Goal: Task Accomplishment & Management: Manage account settings

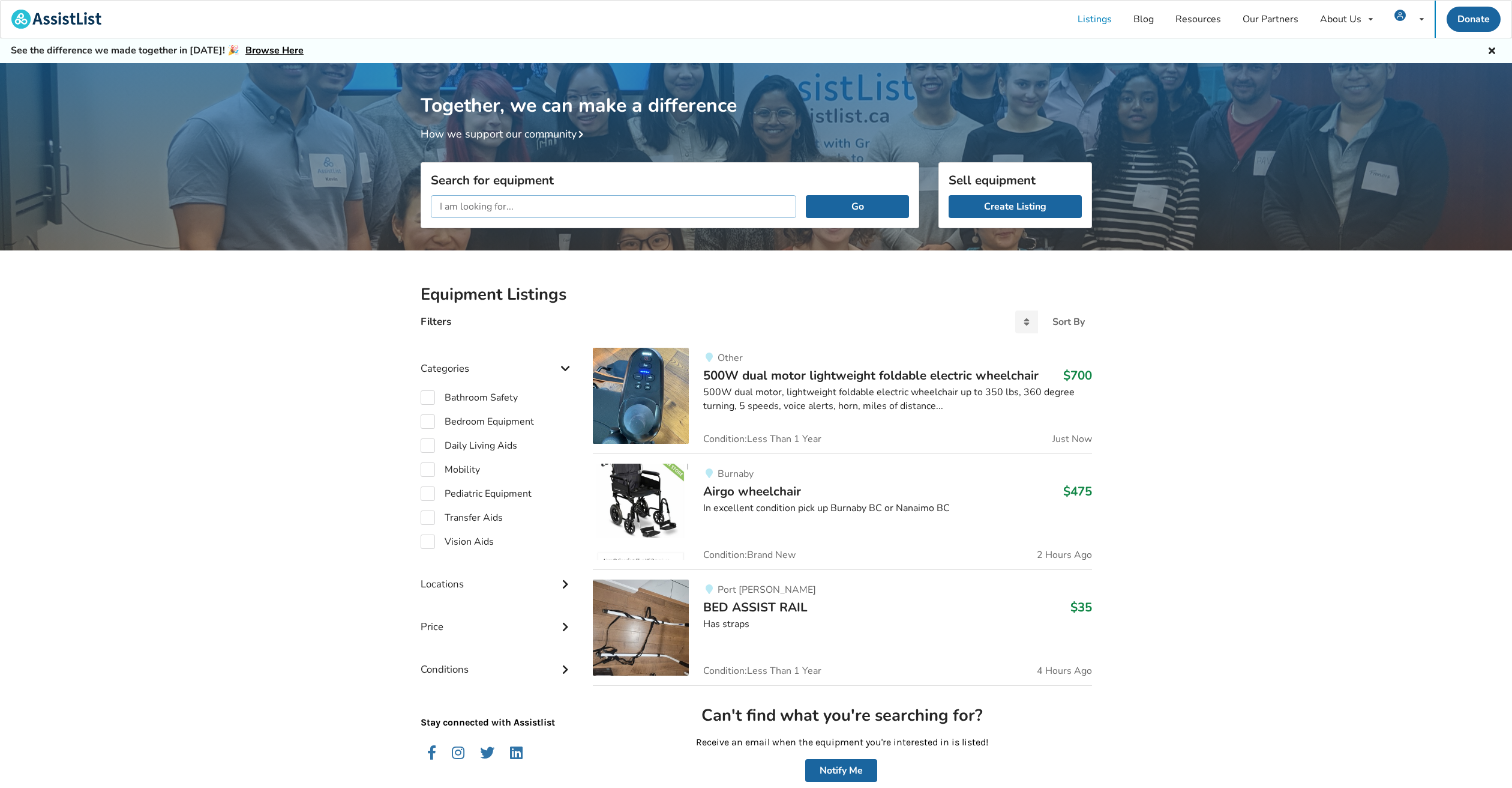
drag, startPoint x: 452, startPoint y: 204, endPoint x: 382, endPoint y: 204, distance: 70.0
click at [806, 195] on button "Go" at bounding box center [857, 206] width 103 height 23
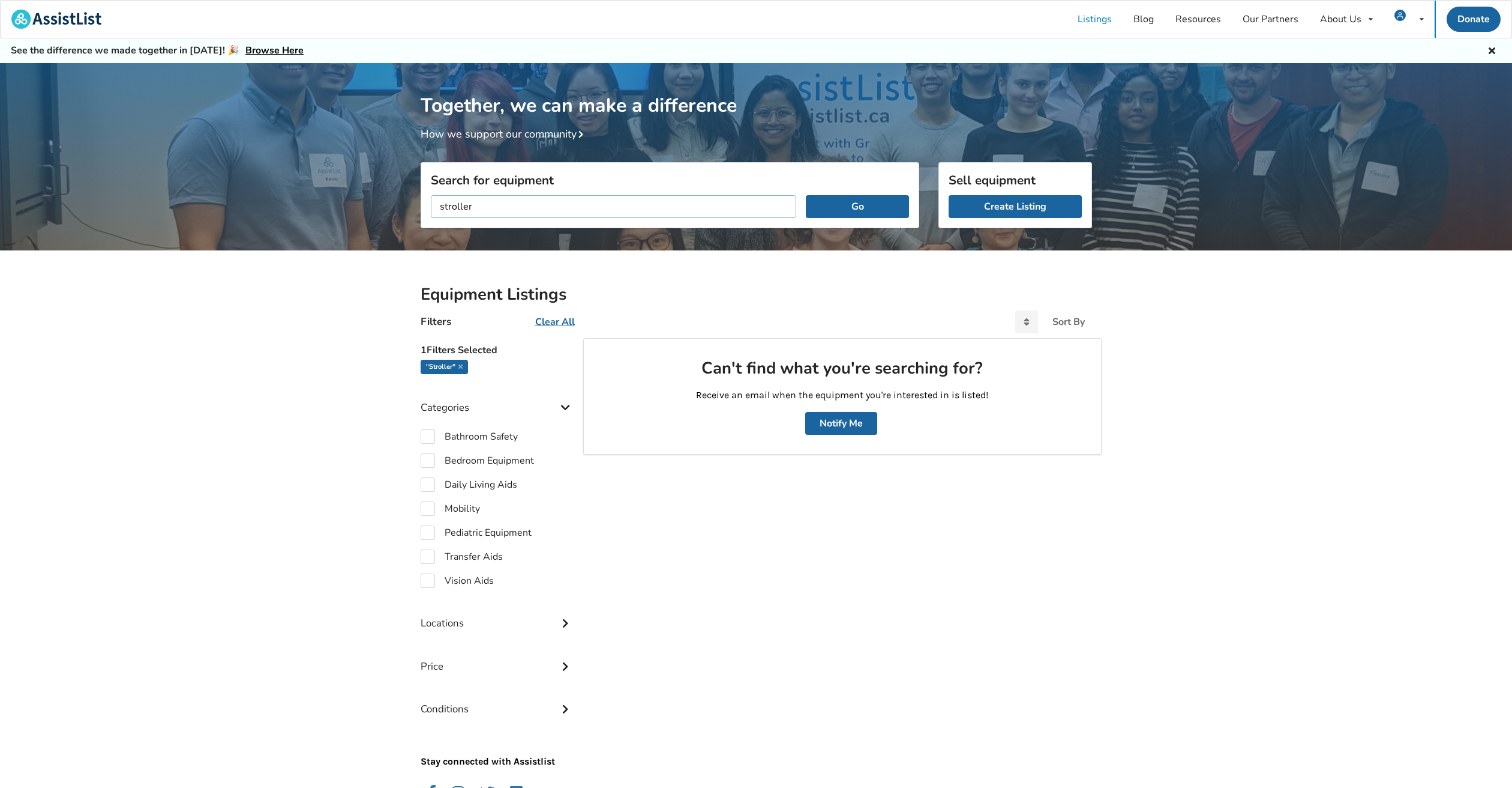
drag, startPoint x: 405, startPoint y: 205, endPoint x: 423, endPoint y: 225, distance: 26.9
click at [400, 206] on div "Together, we can make a difference How we support our community Search for equi…" at bounding box center [756, 453] width 1512 height 782
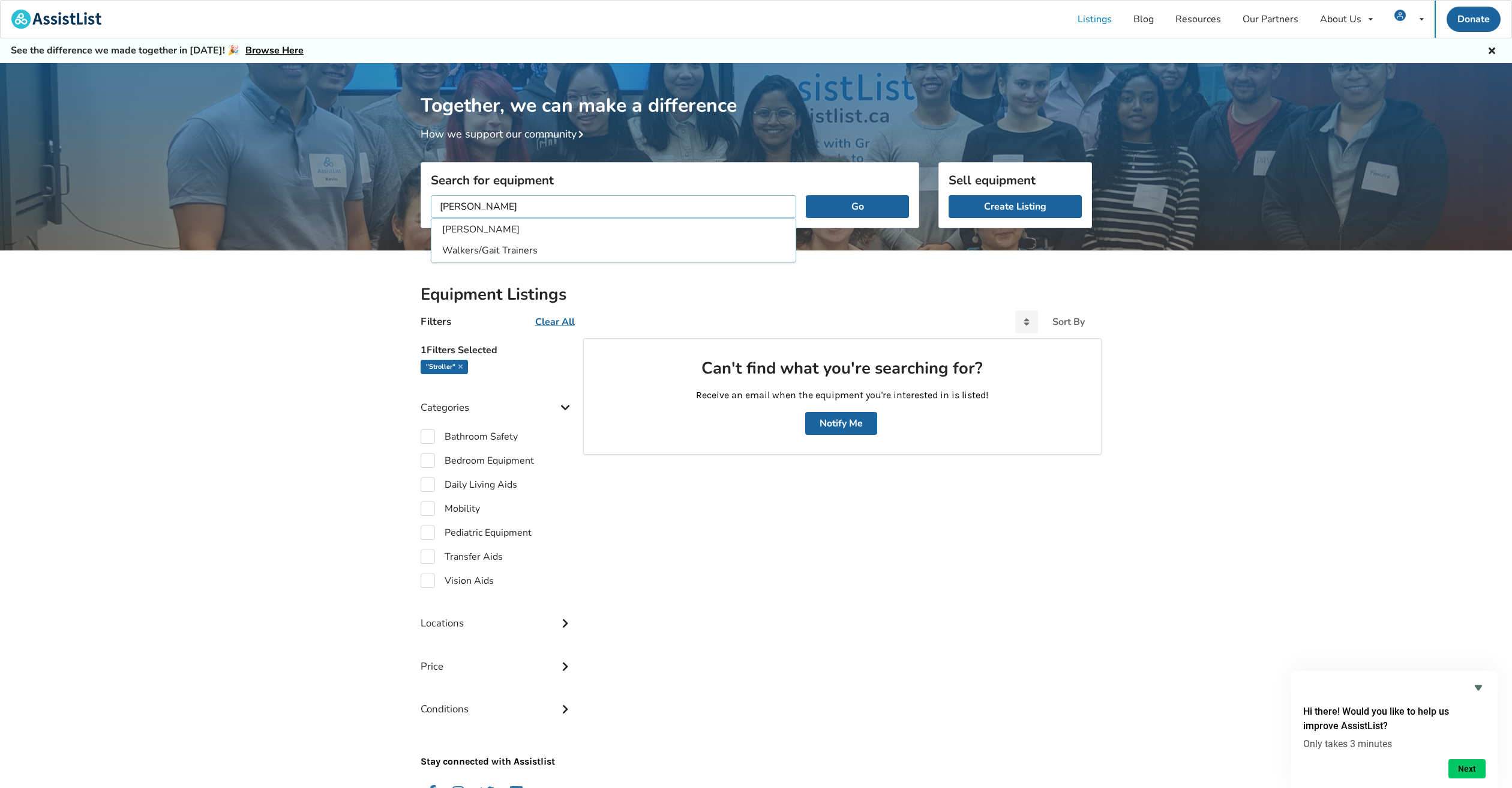
type input "[PERSON_NAME]"
click at [806, 195] on button "Go" at bounding box center [857, 206] width 103 height 23
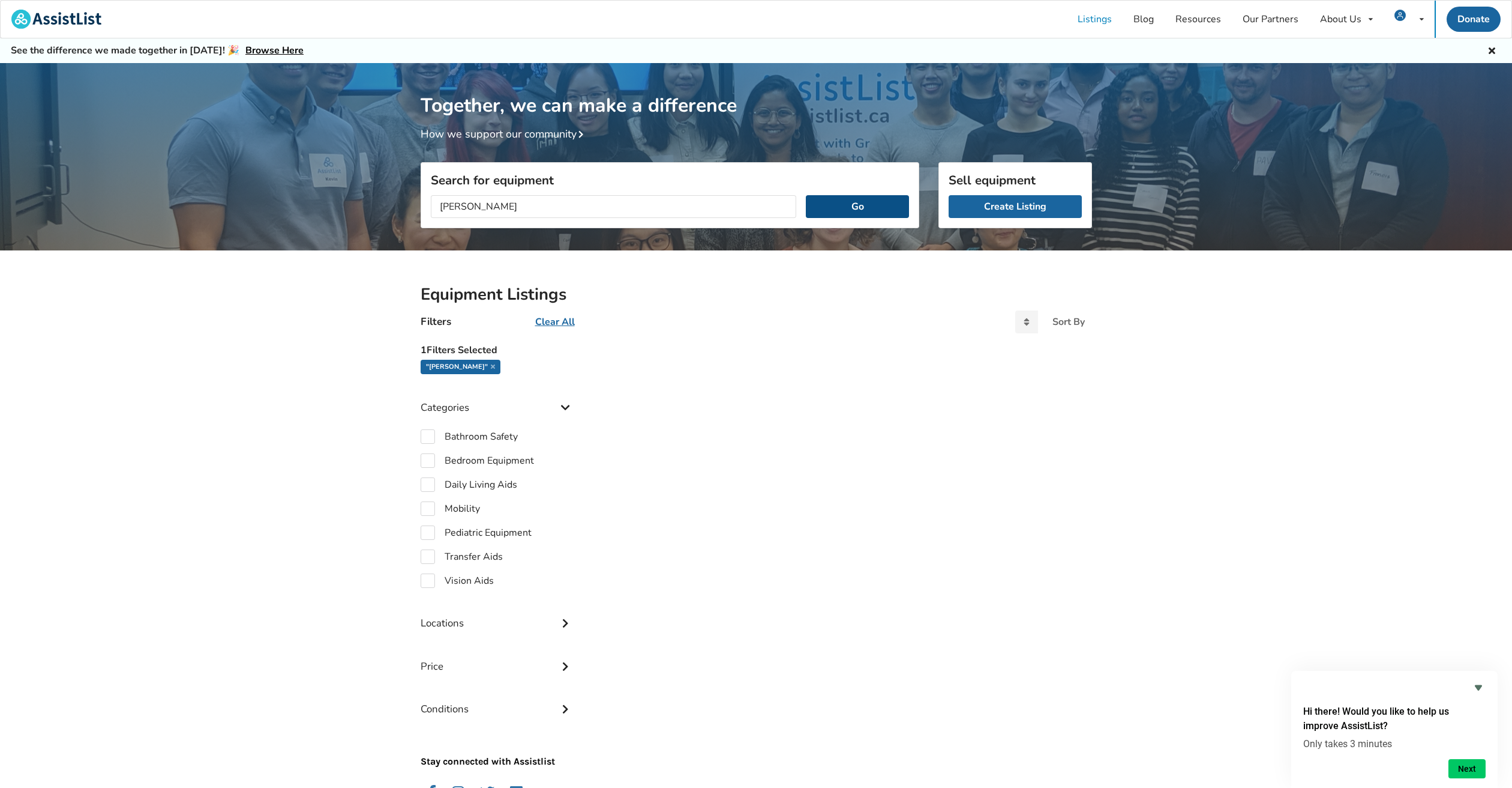
click at [842, 206] on button "Go" at bounding box center [857, 206] width 103 height 23
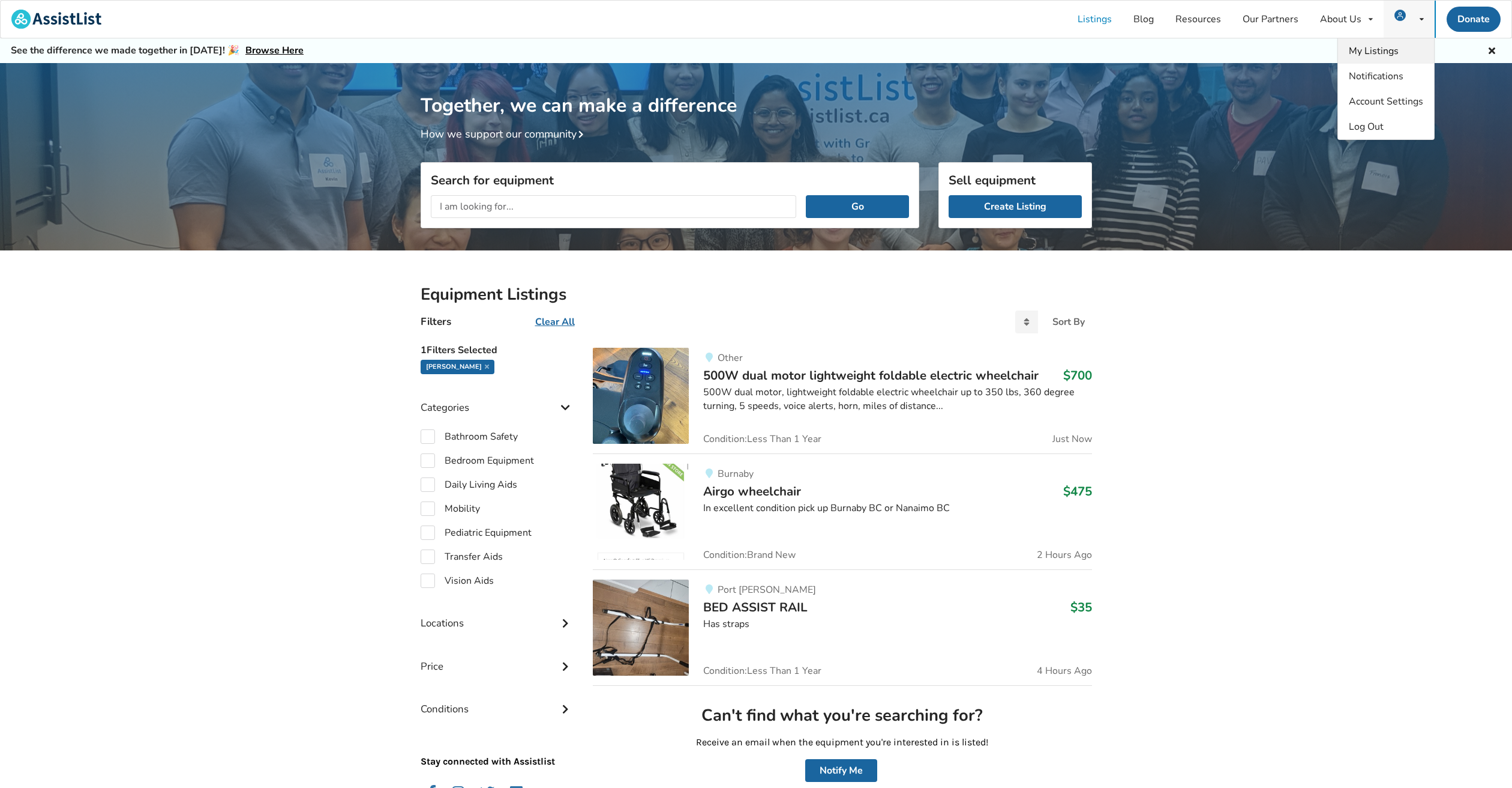
click at [1381, 48] on span "My Listings" at bounding box center [1374, 51] width 50 height 13
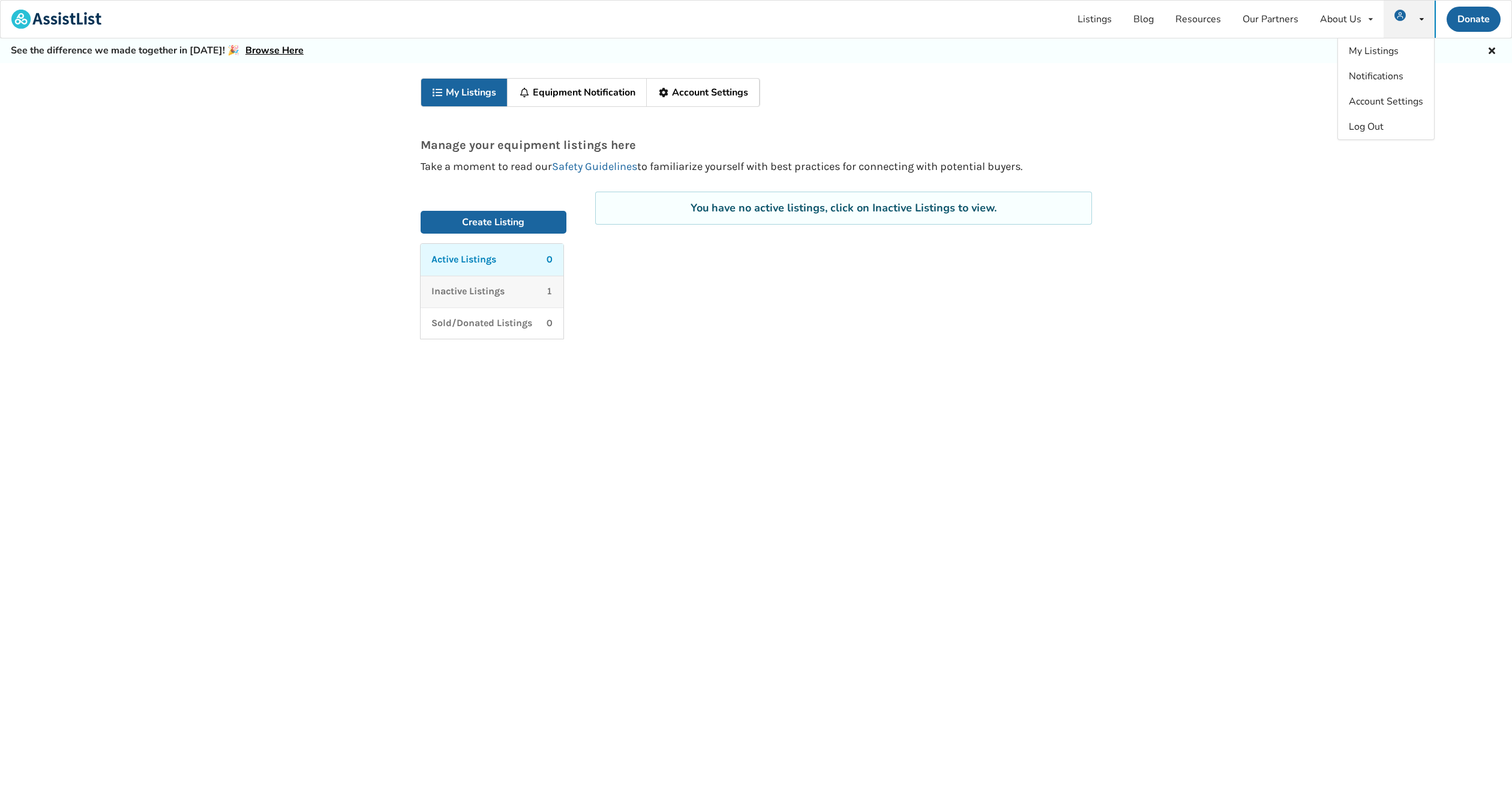
click at [480, 290] on p "Inactive Listings" at bounding box center [468, 291] width 74 height 14
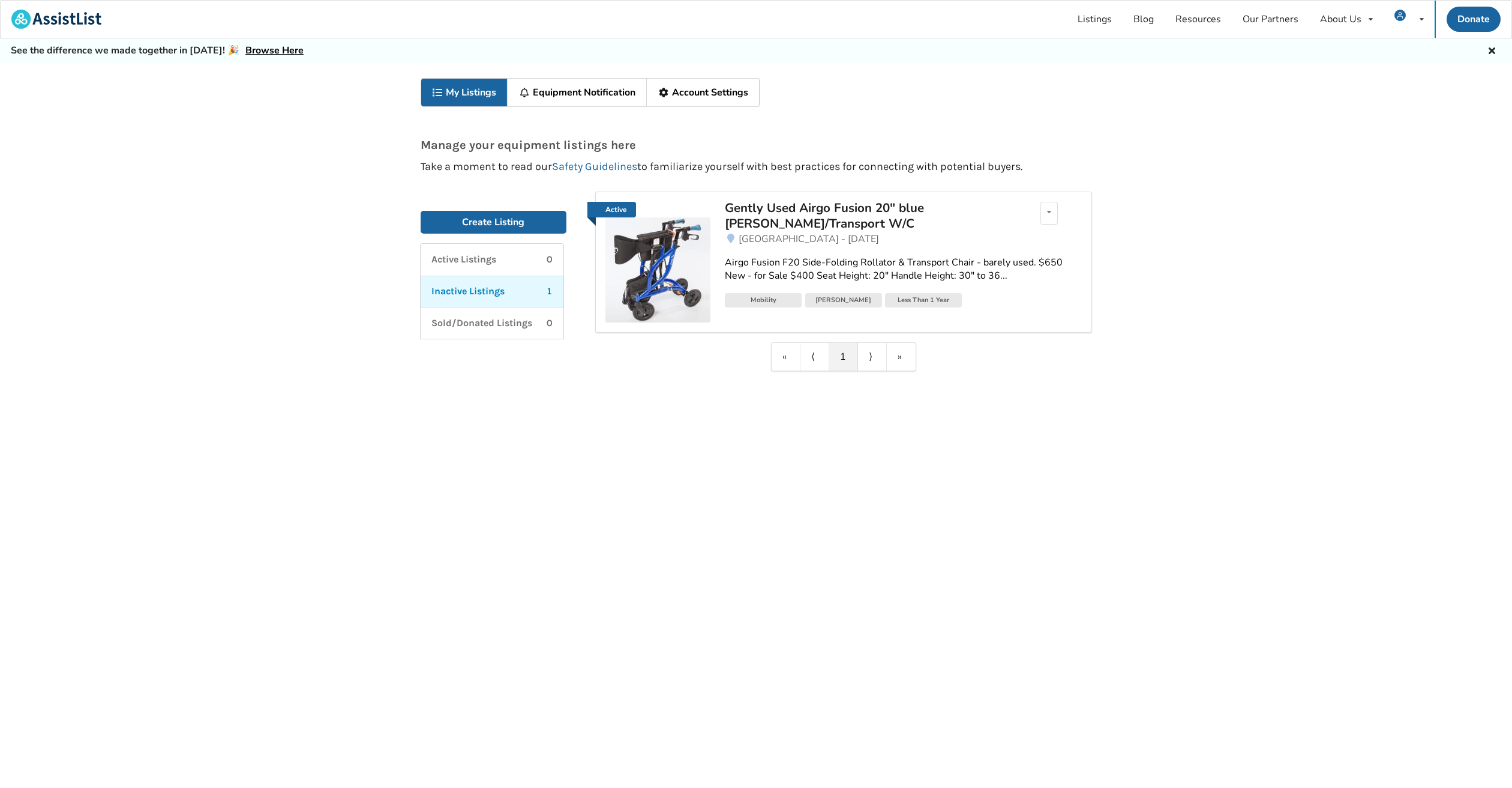
click at [998, 276] on div "Airgo Fusion F20 Side-Folding Rollator & Transport Chair - barely used. $650 Ne…" at bounding box center [902, 269] width 356 height 27
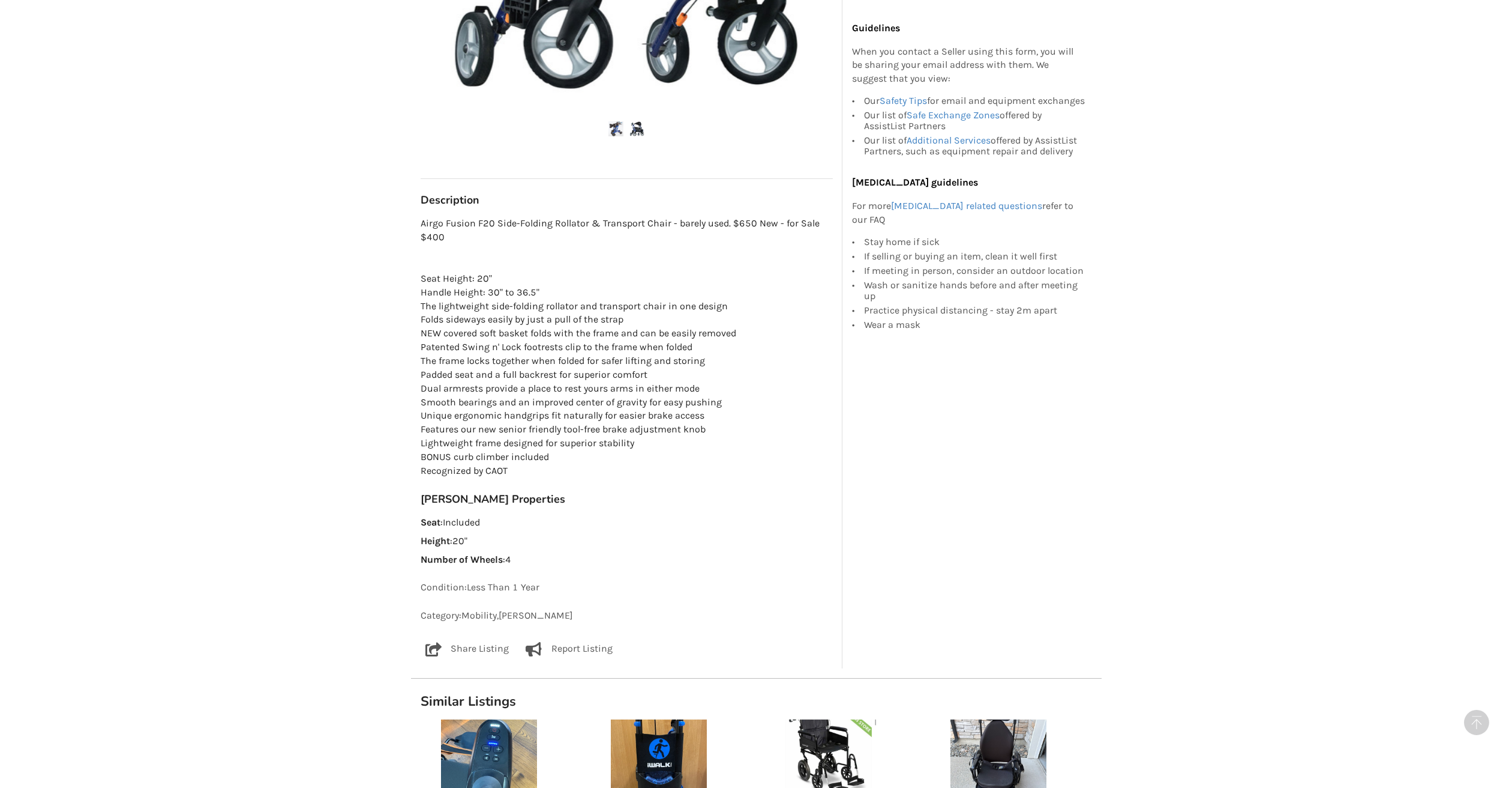
scroll to position [554, 0]
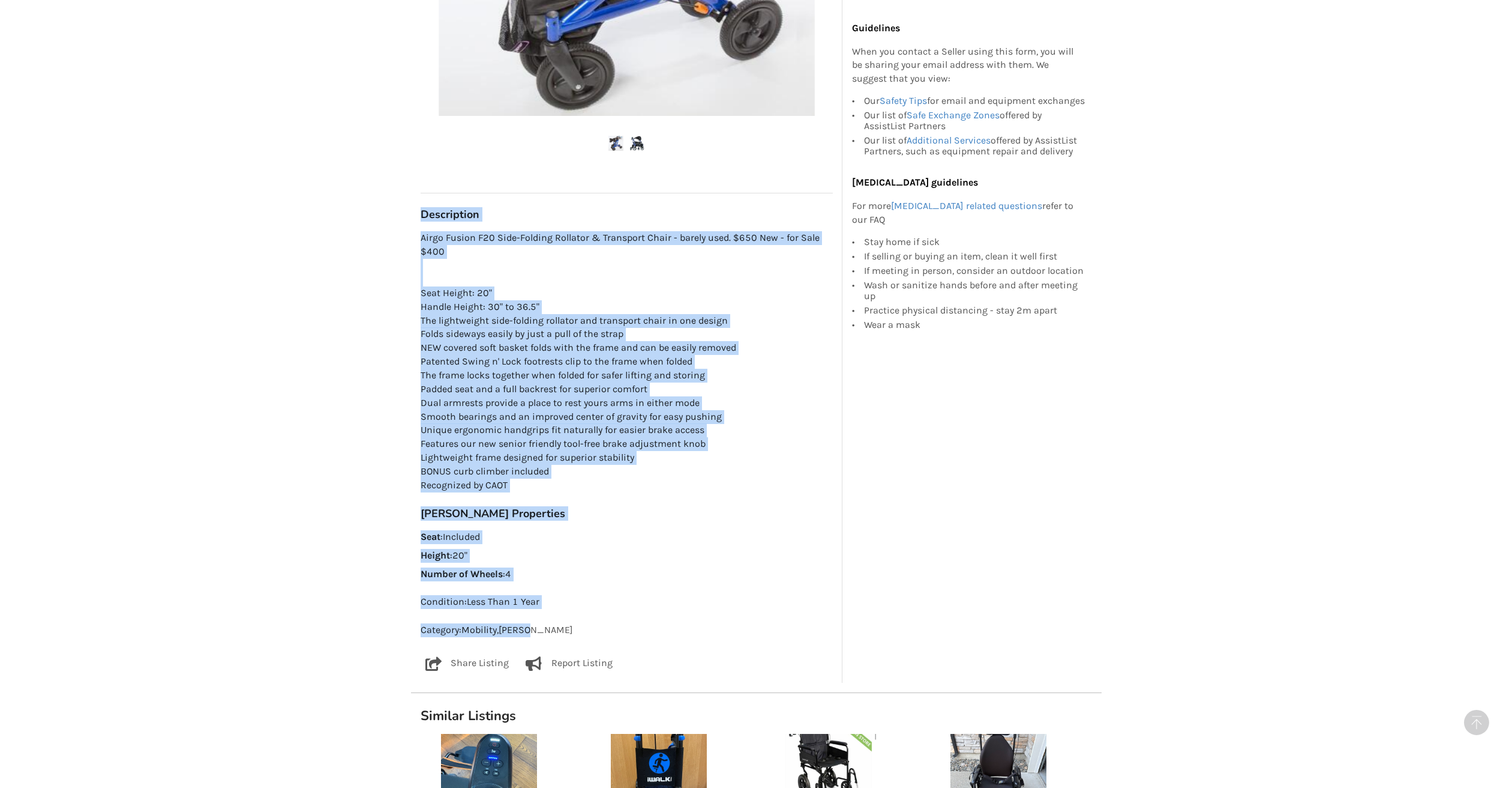
drag, startPoint x: 421, startPoint y: 188, endPoint x: 656, endPoint y: 606, distance: 479.5
click at [656, 606] on div "Vancouver Last Updated Dec 23 Gently Used Airgo Fusion 20" blue Walker/Transpor…" at bounding box center [627, 120] width 412 height 1106
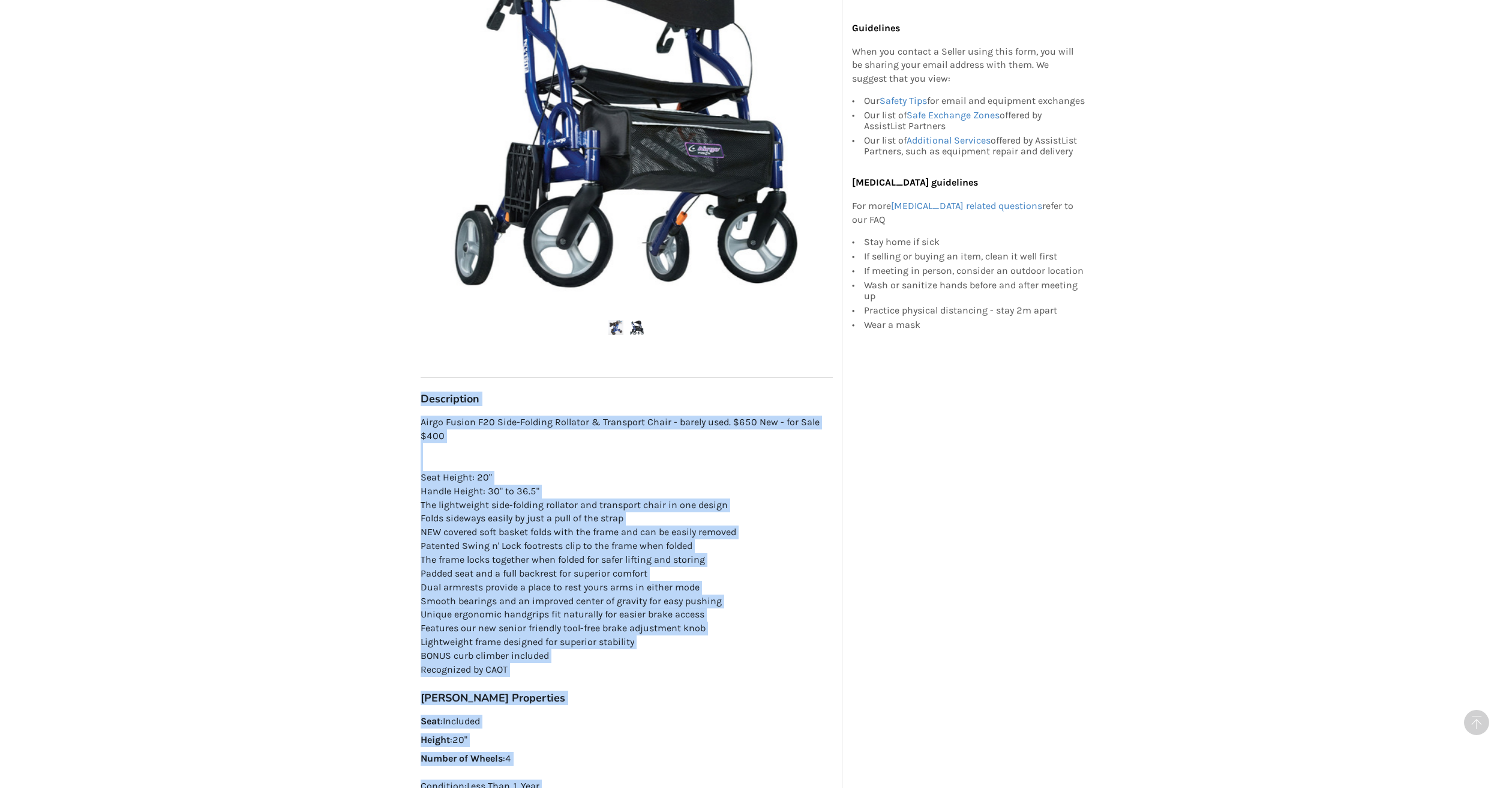
scroll to position [370, 0]
copy div "Description Airgo Fusion F20 Side-Folding Rollator & Transport Chair - barely u…"
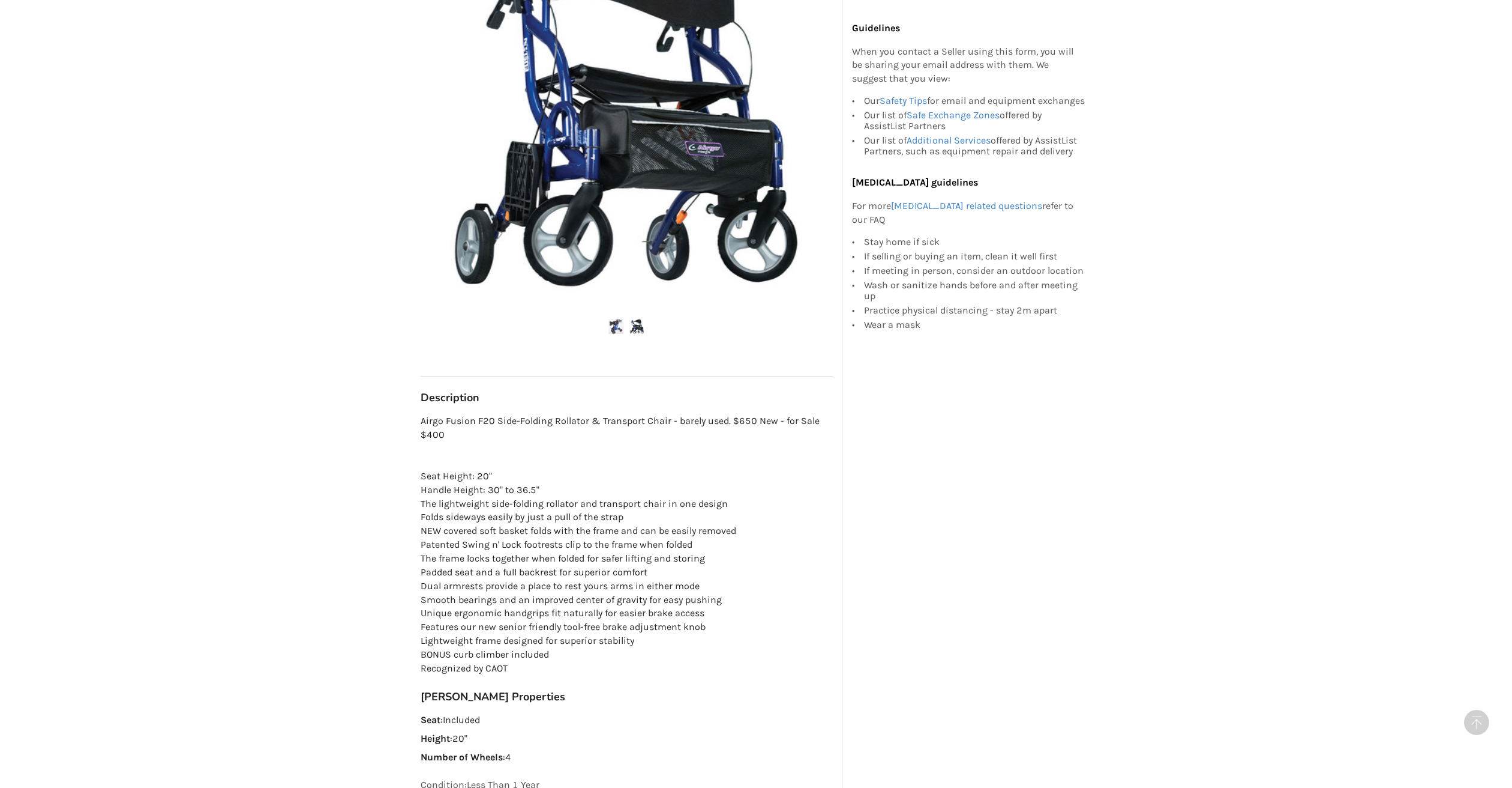
click at [926, 377] on div "Guidelines When you contact a Seller using this form, you will be sharing your …" at bounding box center [972, 309] width 259 height 1115
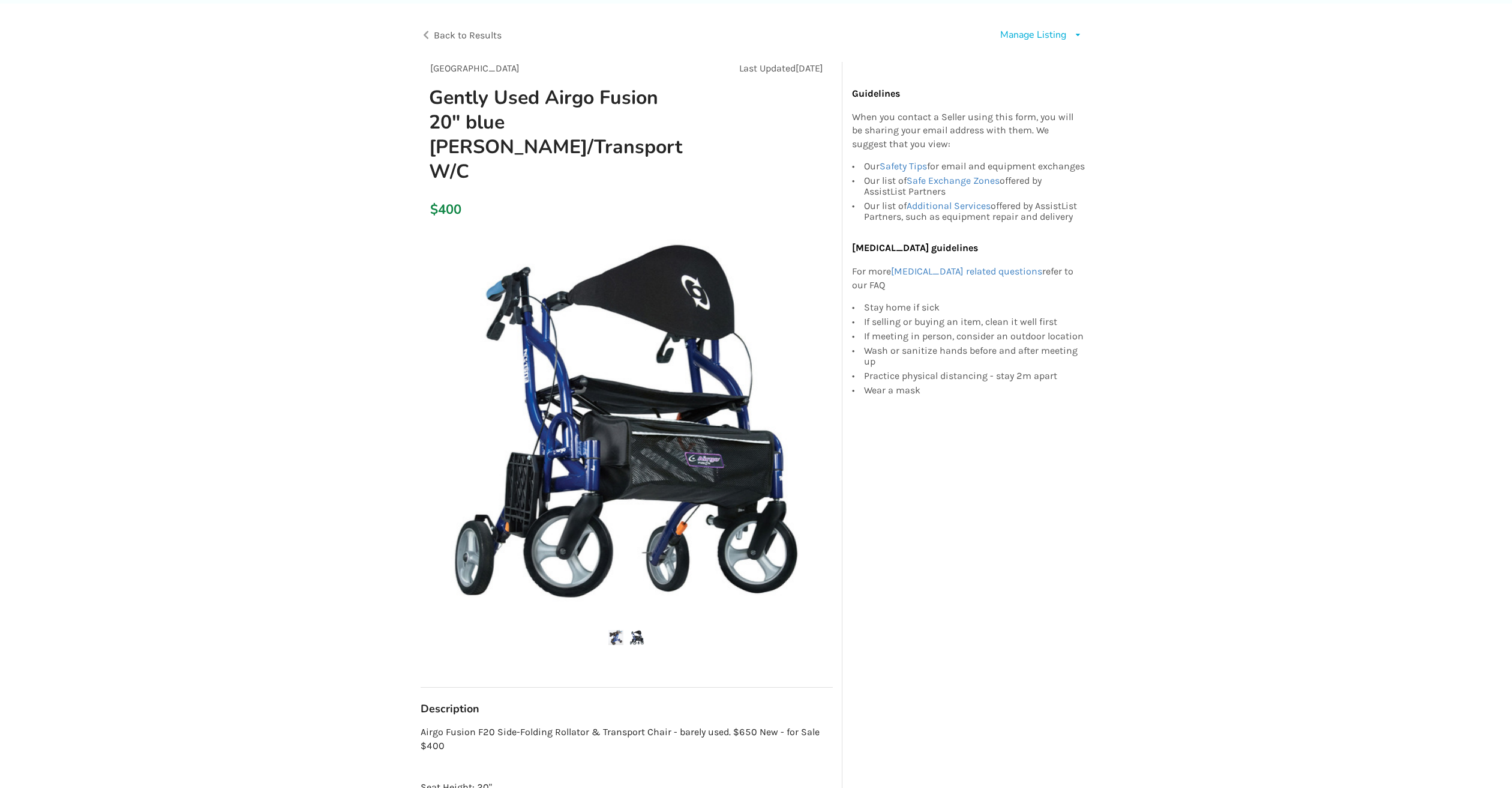
scroll to position [60, 0]
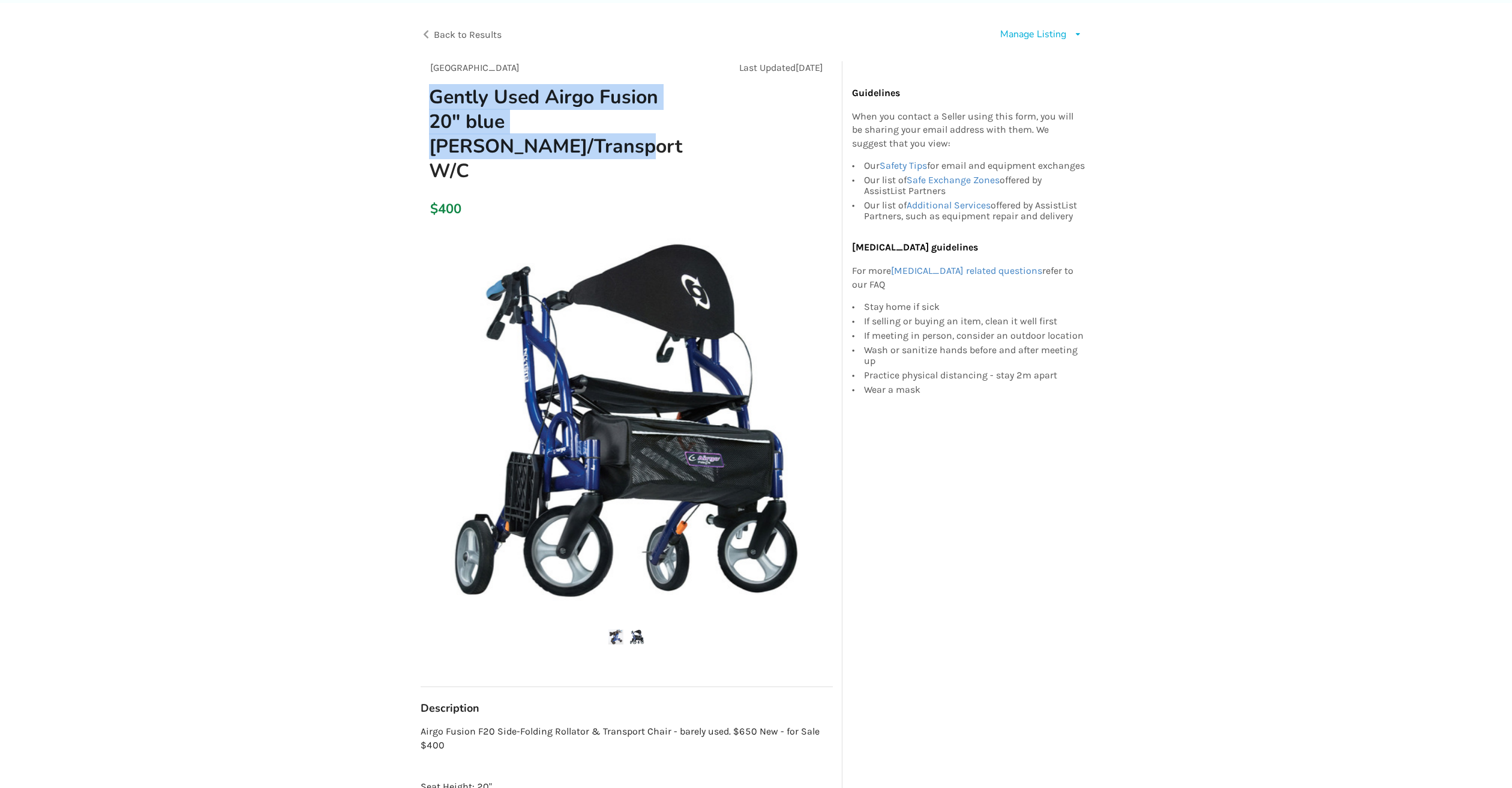
drag, startPoint x: 431, startPoint y: 93, endPoint x: 504, endPoint y: 131, distance: 82.3
click at [499, 135] on h1 "Gently Used Airgo Fusion 20" blue Walker/Transport W/C" at bounding box center [561, 134] width 284 height 99
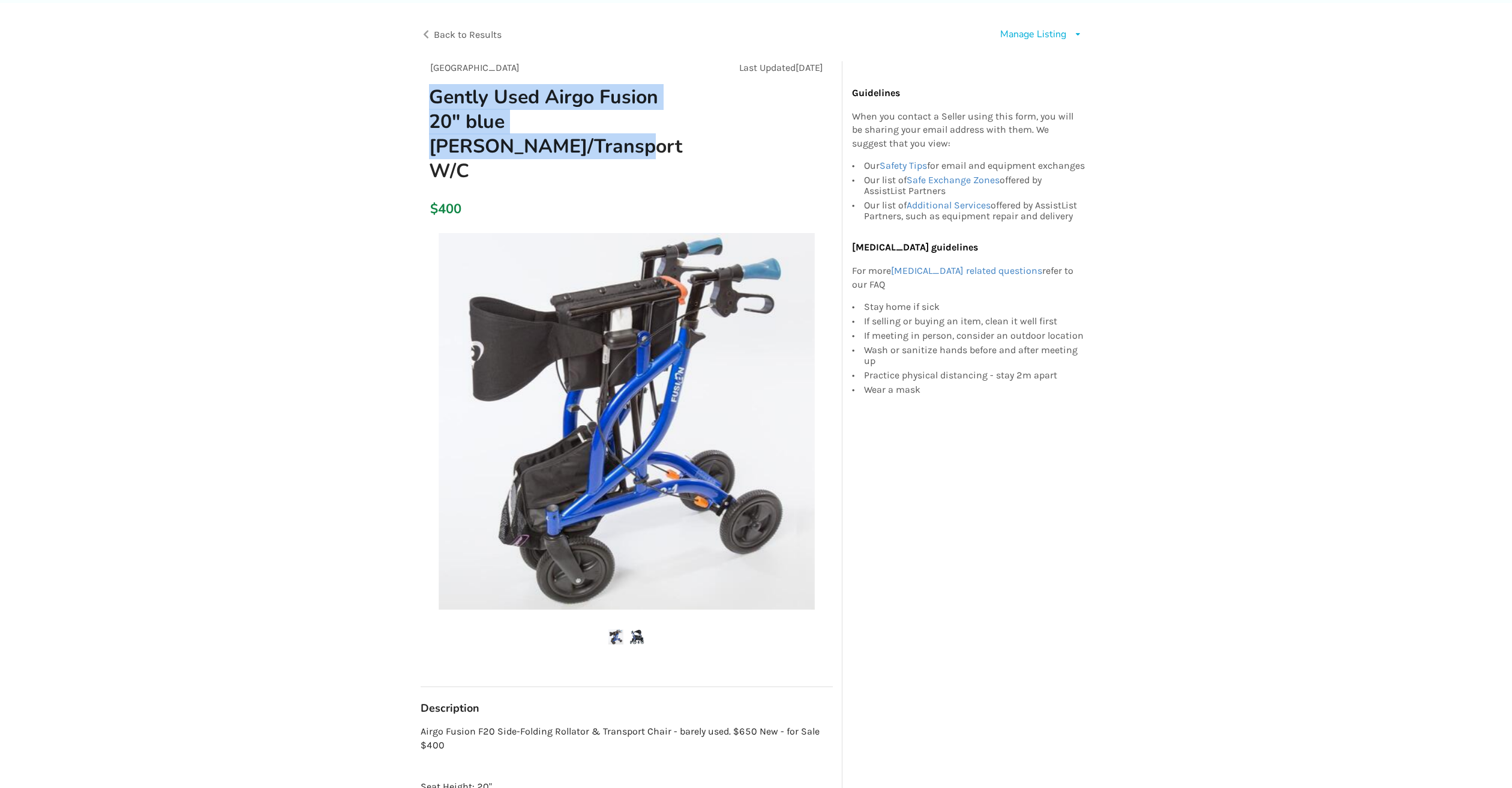
copy h1 "Gently Used Airgo Fusion 20" blue Walker/Transport W/C"
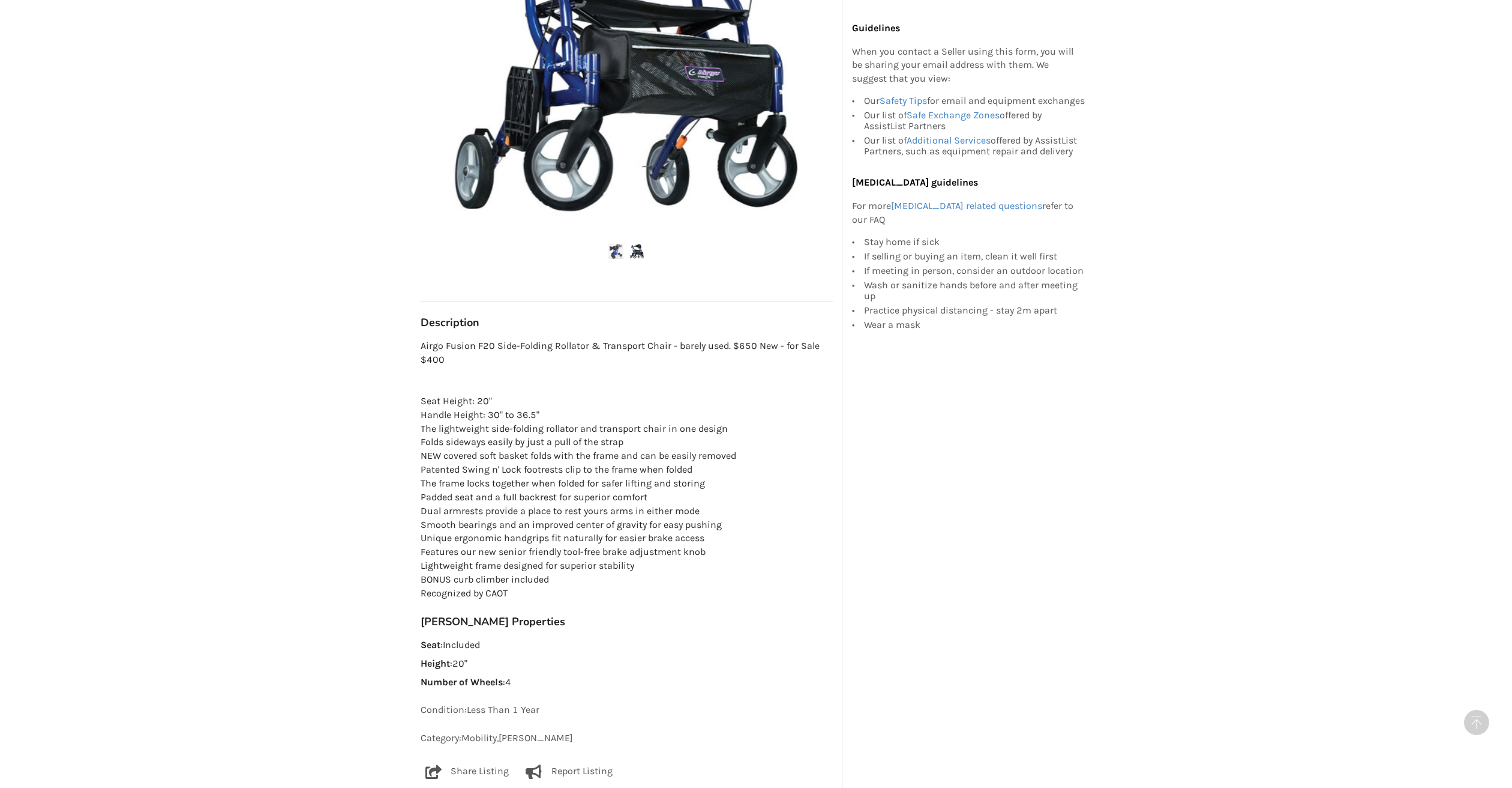
scroll to position [362, 0]
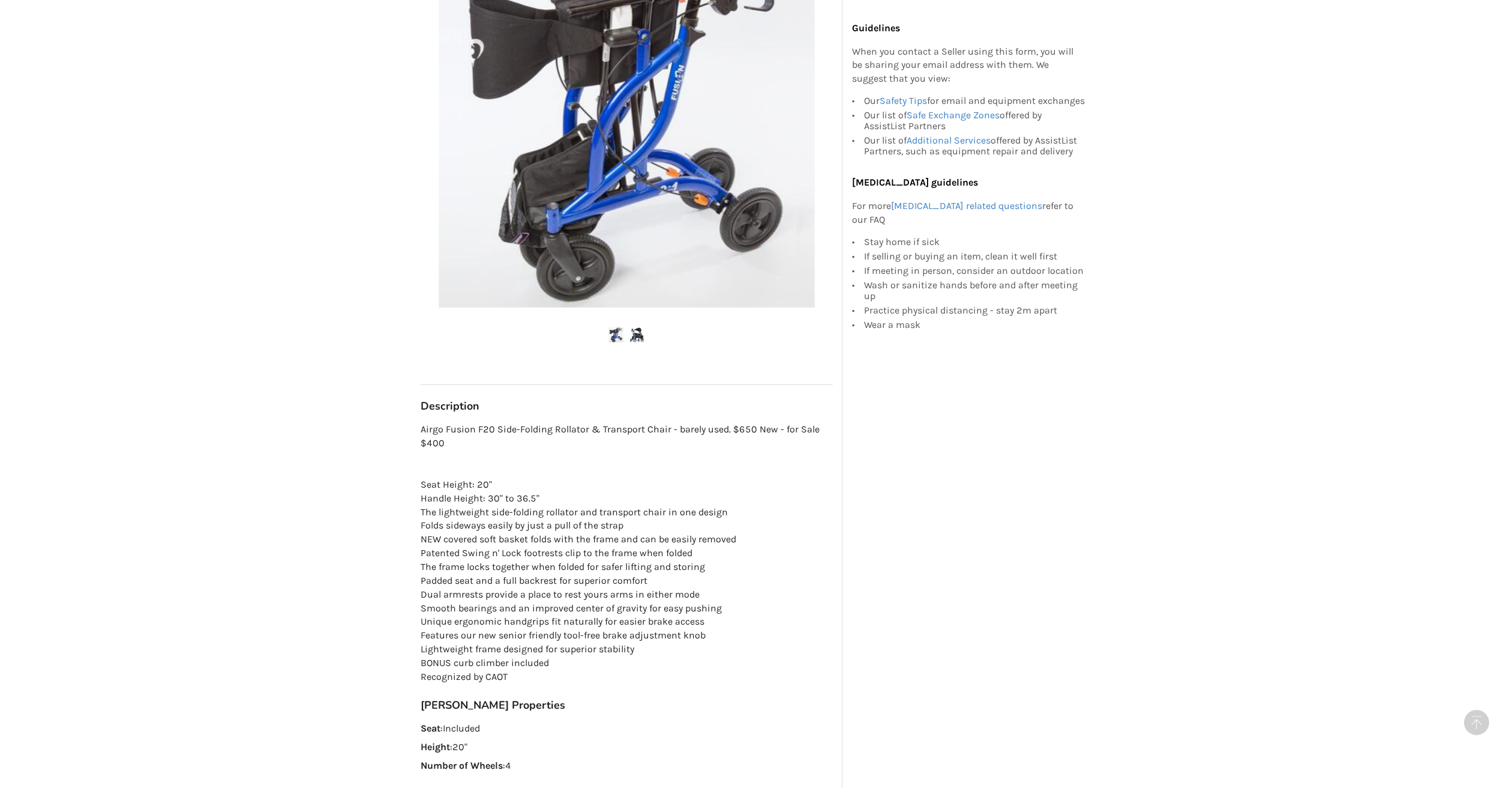
drag, startPoint x: 442, startPoint y: 410, endPoint x: 442, endPoint y: 419, distance: 9.0
click at [442, 423] on p "Airgo Fusion F20 Side-Folding Rollator & Transport Chair - barely used. $650 Ne…" at bounding box center [627, 553] width 412 height 260
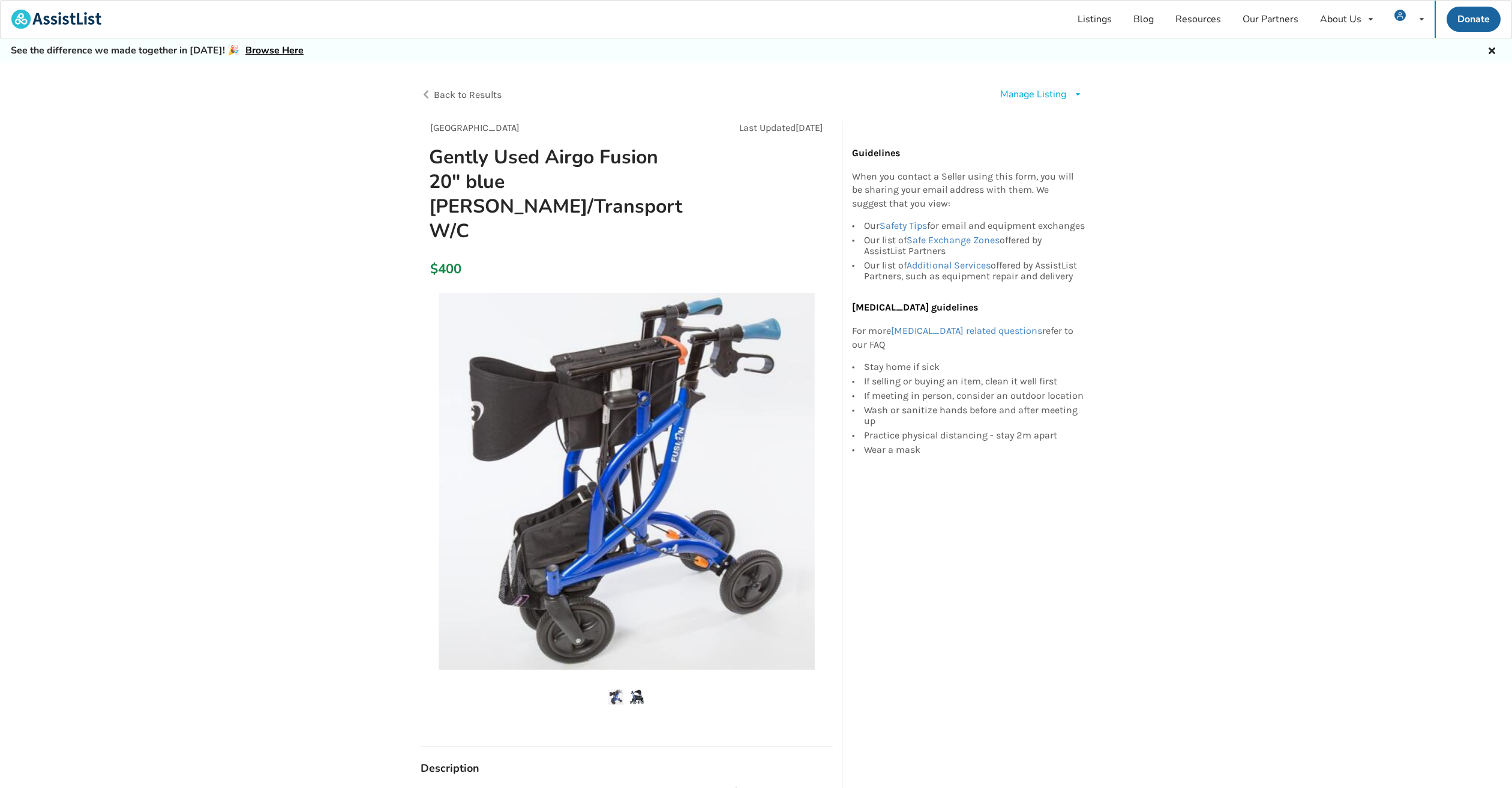
click at [1046, 95] on div "Manage Listing" at bounding box center [1033, 94] width 66 height 14
click at [1045, 118] on span "Edit listing" at bounding box center [1052, 121] width 46 height 13
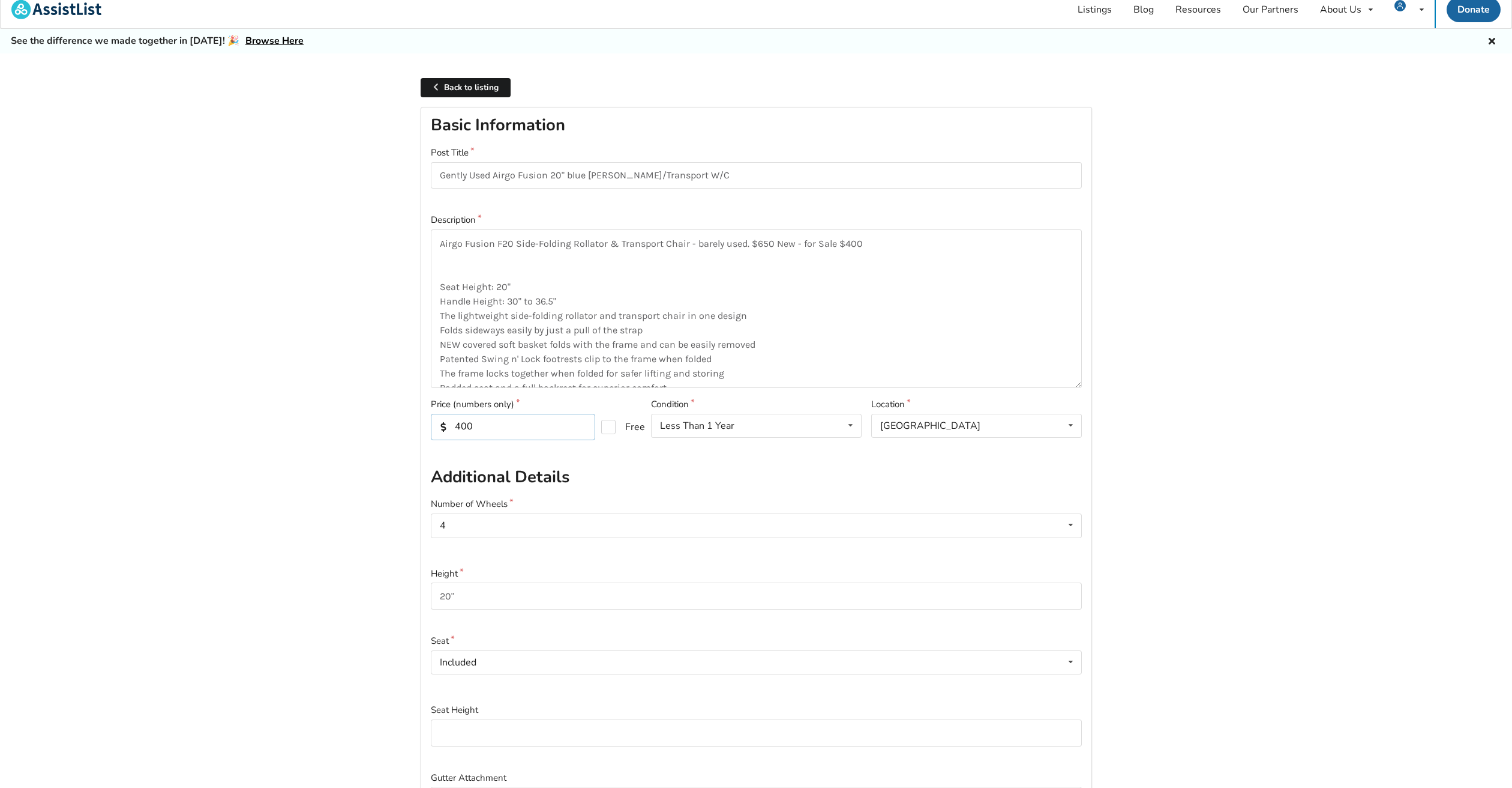
scroll to position [2, 0]
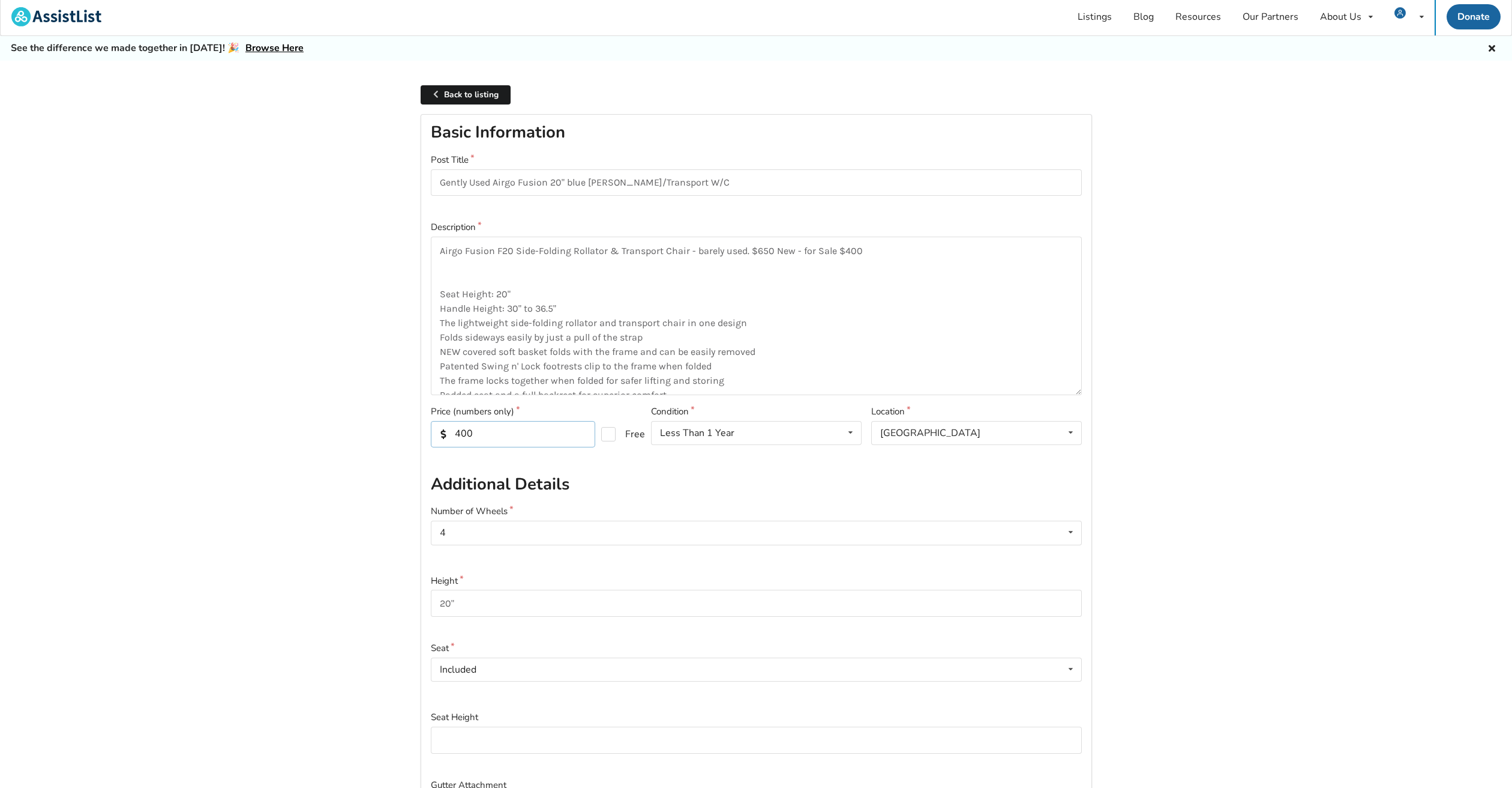
click at [459, 430] on input "400" at bounding box center [513, 434] width 165 height 27
click at [464, 432] on input "300" at bounding box center [513, 434] width 165 height 27
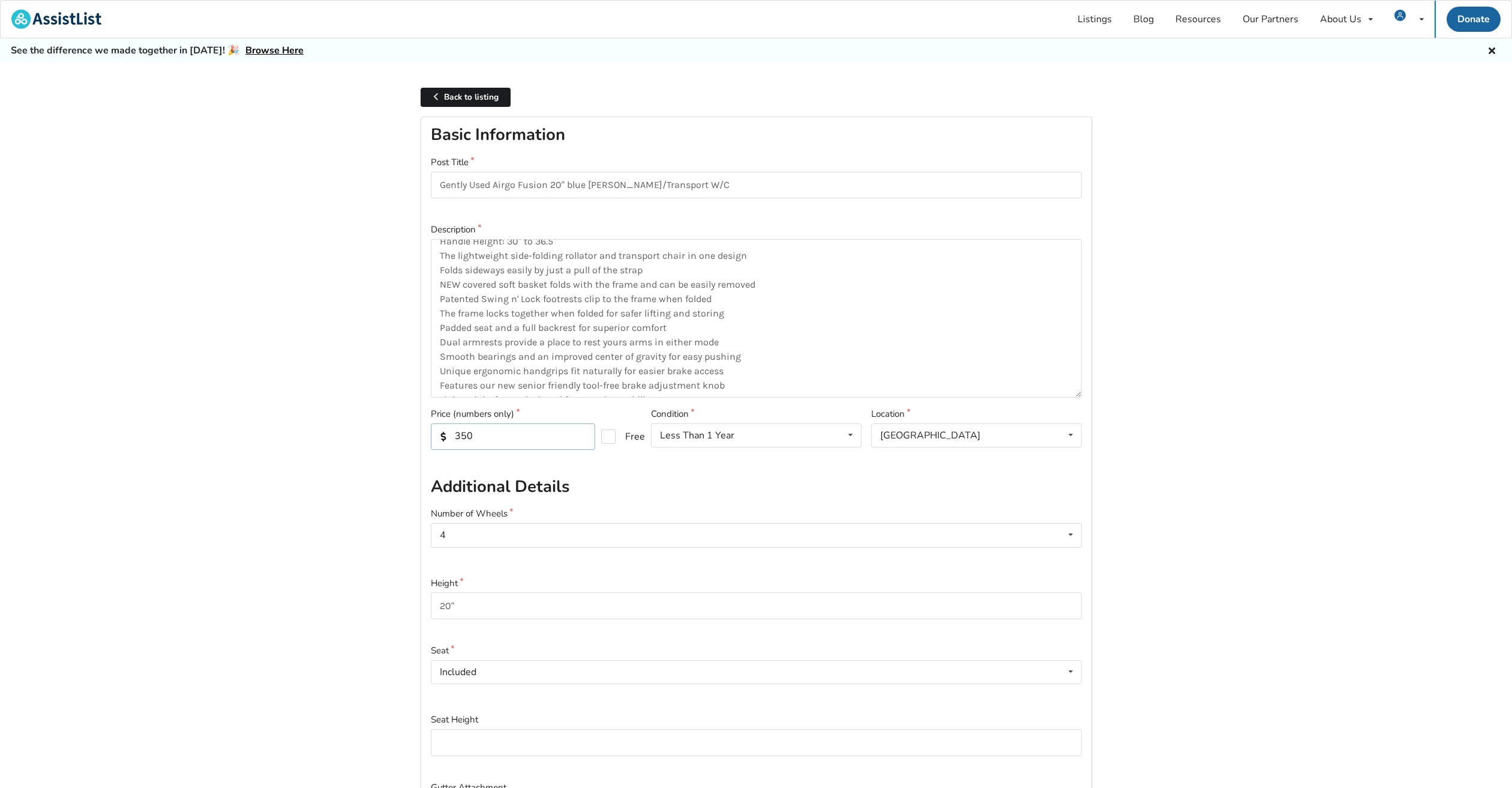
scroll to position [116, 0]
click at [534, 433] on input "350" at bounding box center [513, 436] width 165 height 27
type input "350"
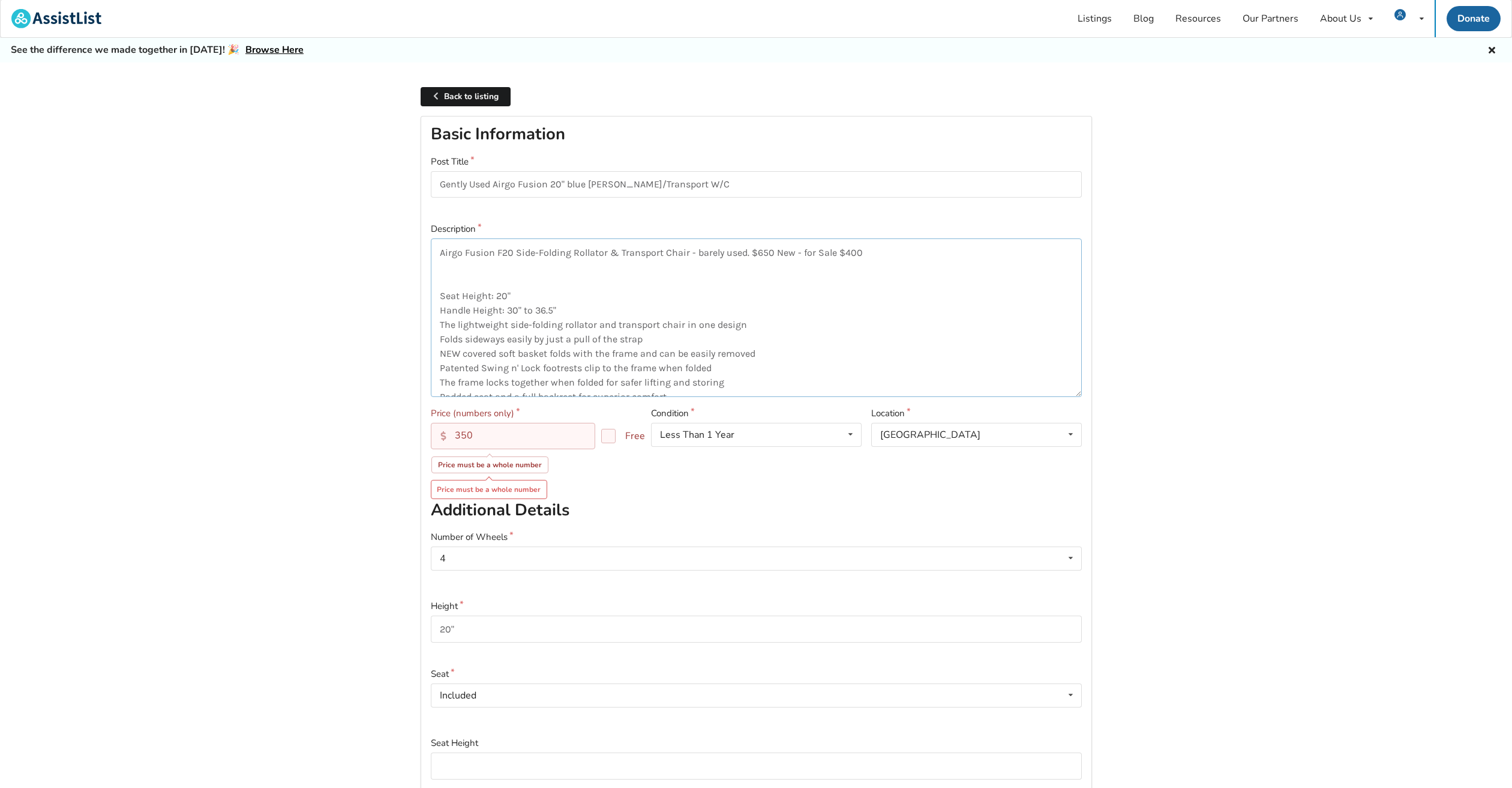
click at [475, 262] on textarea "Airgo Fusion F20 Side-Folding Rollator & Transport Chair - barely used. $650 Ne…" at bounding box center [756, 318] width 651 height 158
click at [864, 253] on textarea "Airgo Fusion F20 Side-Folding Rollator & Transport Chair - barely used. $650 Ne…" at bounding box center [756, 318] width 651 height 158
type textarea "Airgo Fusion F20 Side-Folding Rollator & Transport Chair - barely used. $650 Ne…"
click at [491, 440] on input "350" at bounding box center [513, 436] width 165 height 27
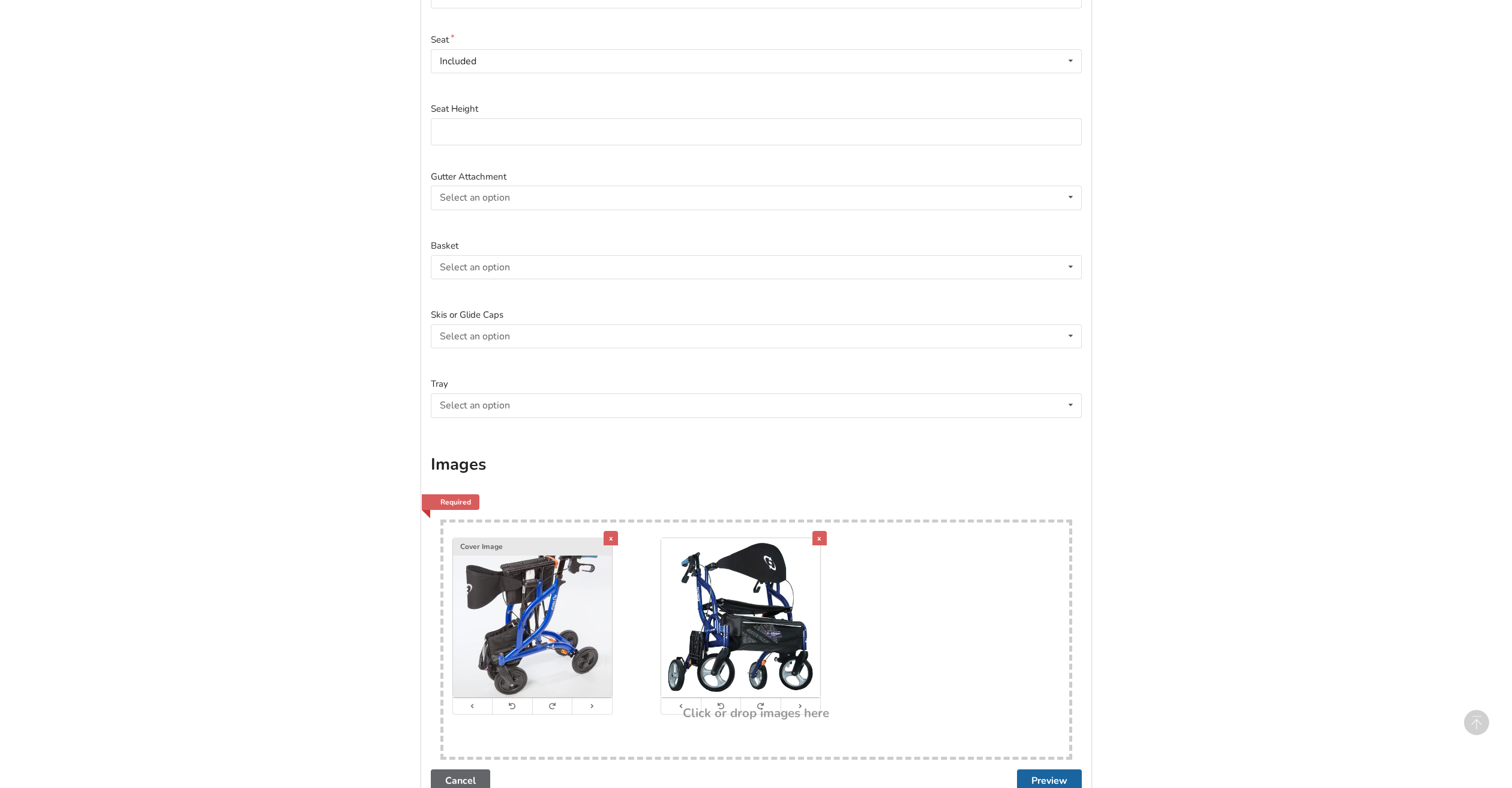
scroll to position [757, 0]
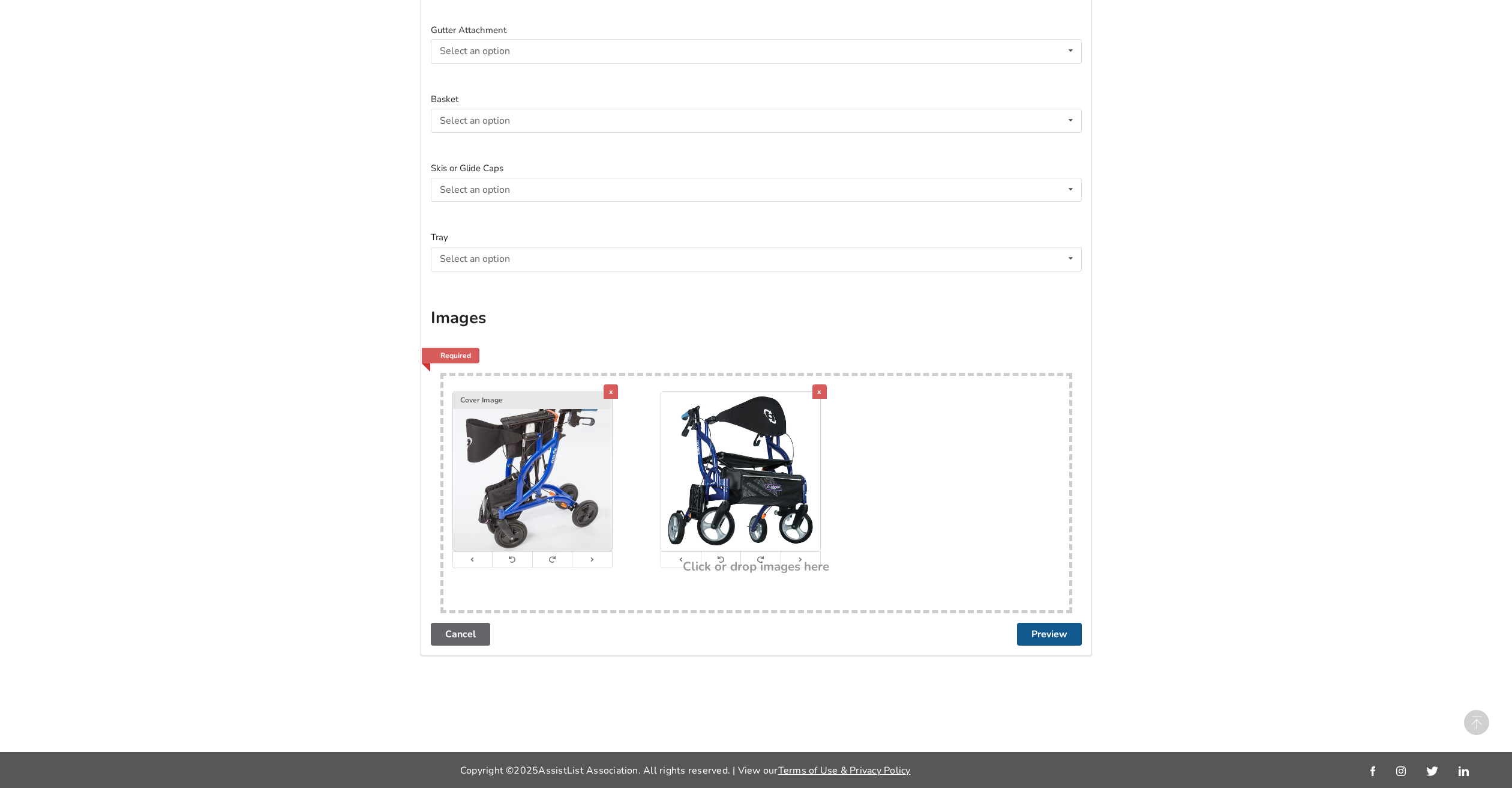
type input "350"
click at [1060, 634] on button "Preview" at bounding box center [1049, 634] width 65 height 23
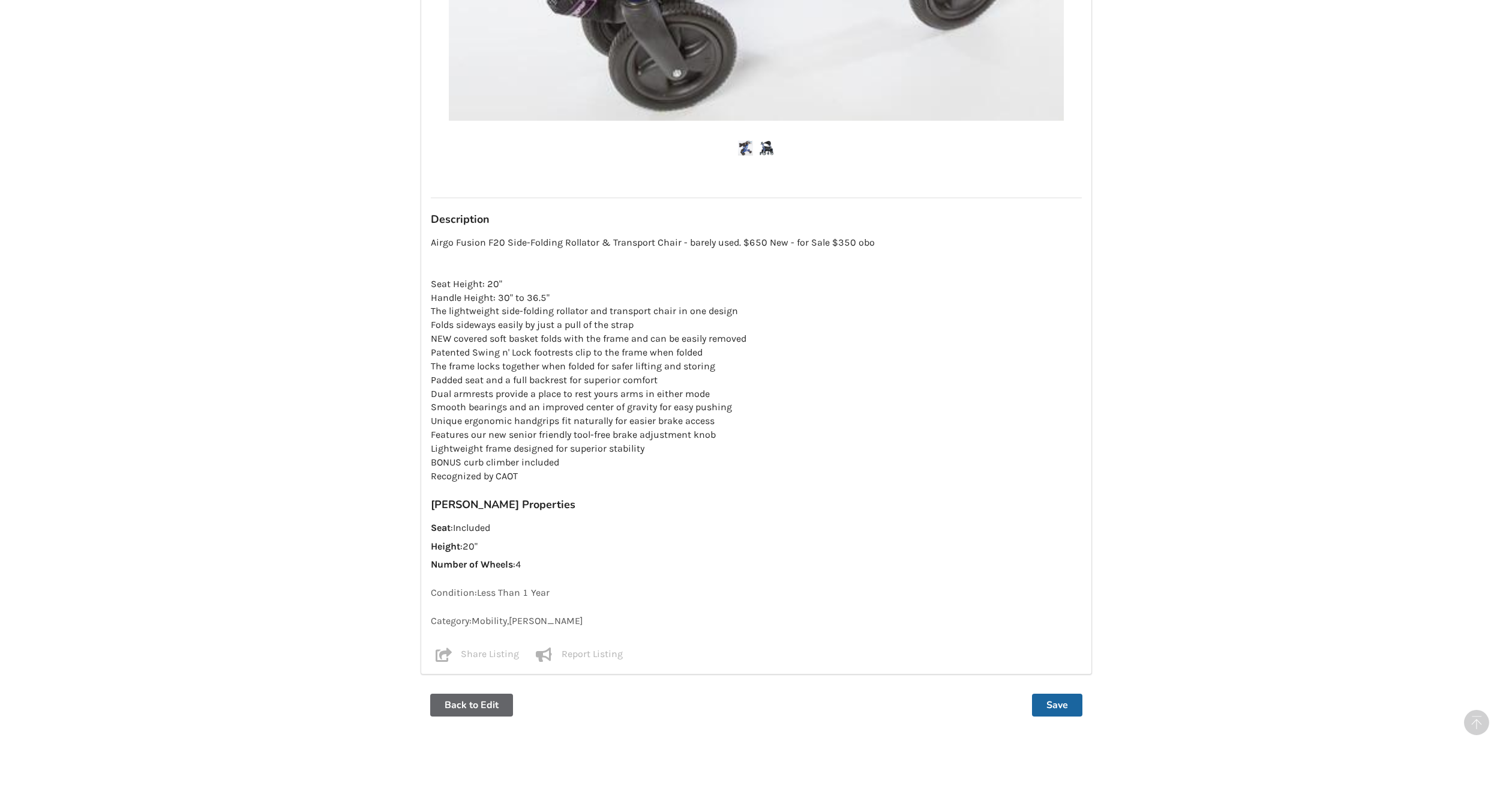
scroll to position [819, 0]
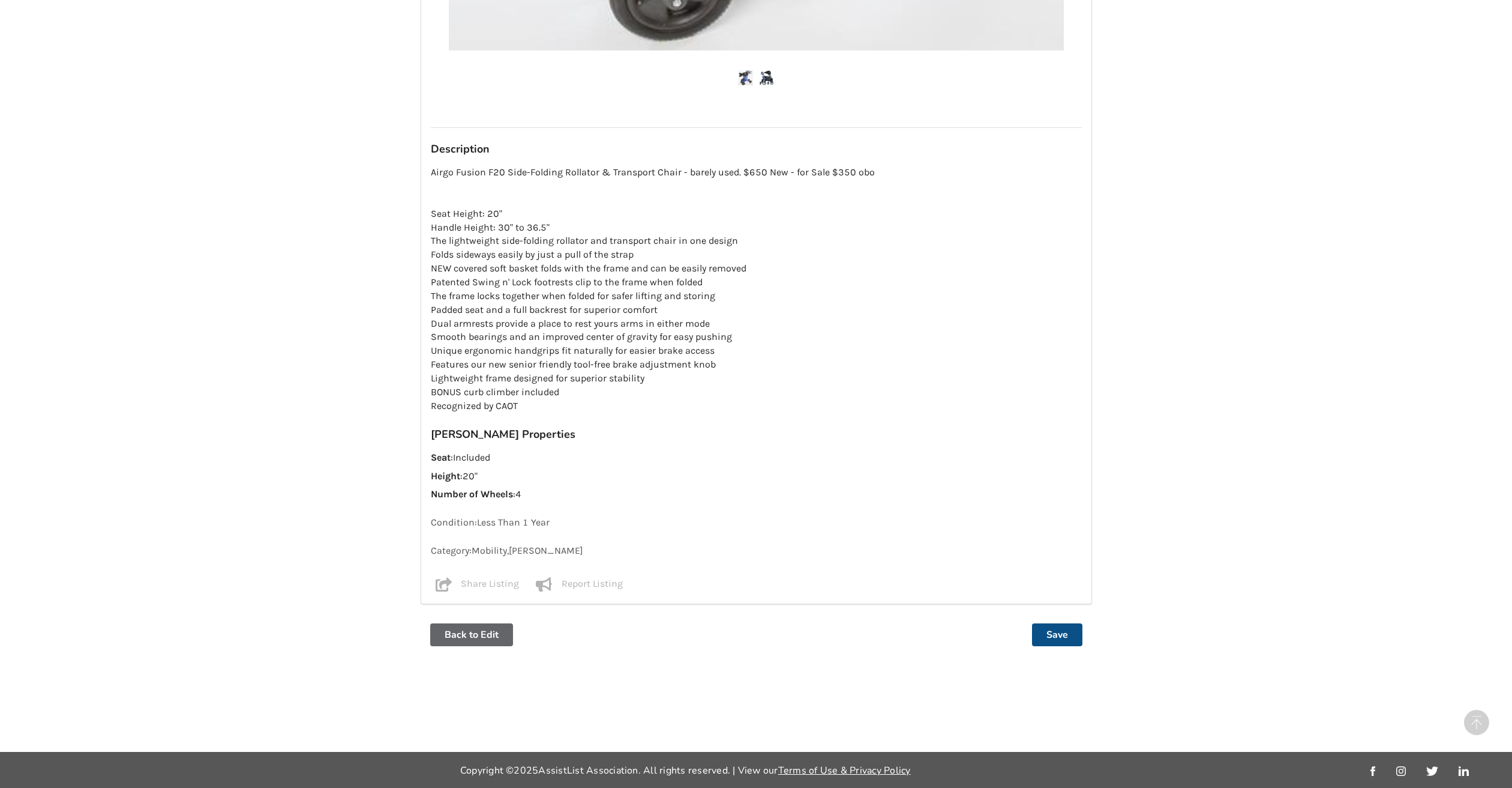
drag, startPoint x: 1056, startPoint y: 638, endPoint x: 1330, endPoint y: 398, distance: 364.2
click at [1057, 637] on button "Save" at bounding box center [1057, 634] width 50 height 23
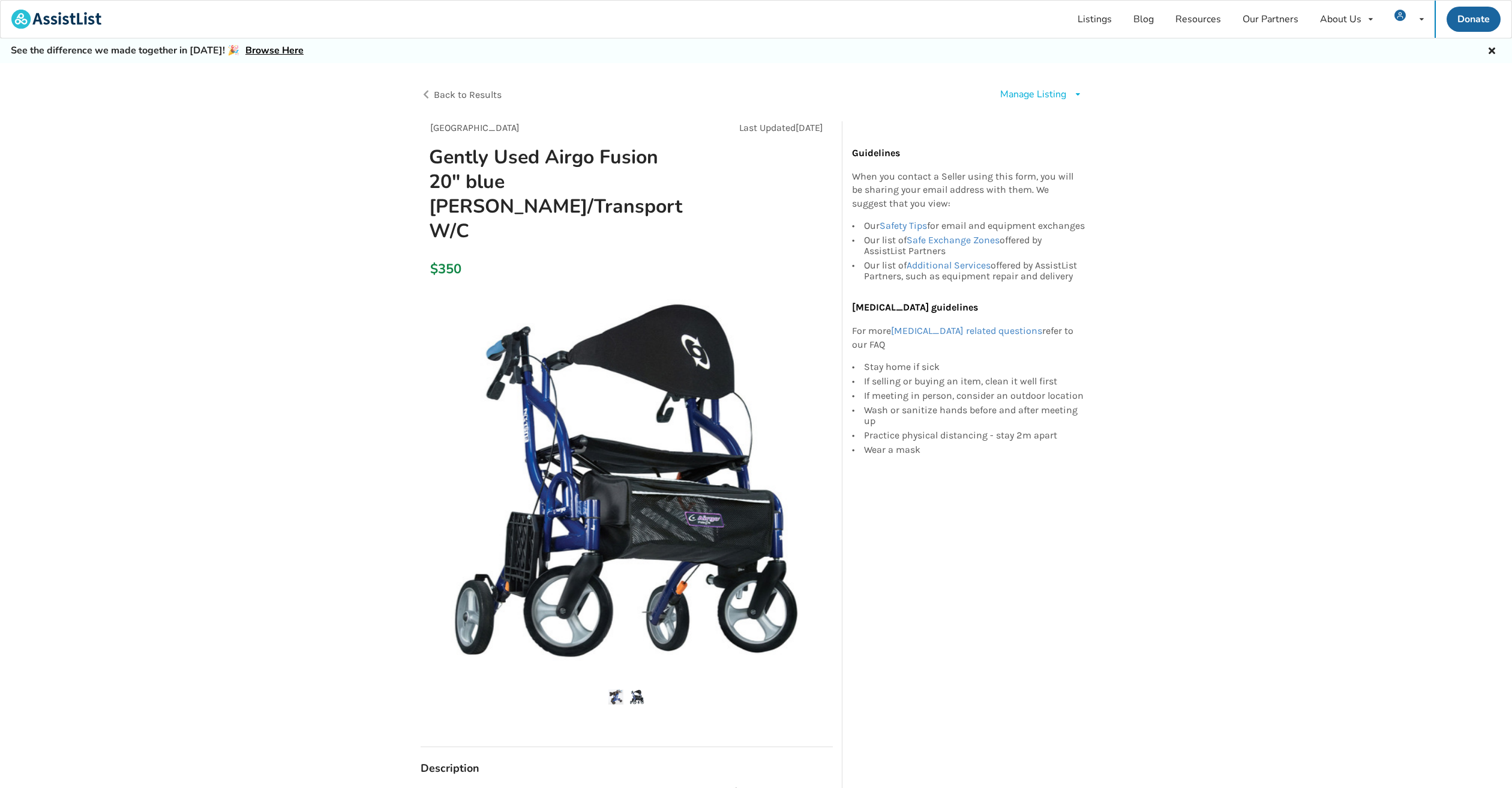
click at [1077, 95] on icon at bounding box center [1077, 94] width 9 height 7
click at [1044, 148] on span "Renew listing" at bounding box center [1060, 145] width 60 height 13
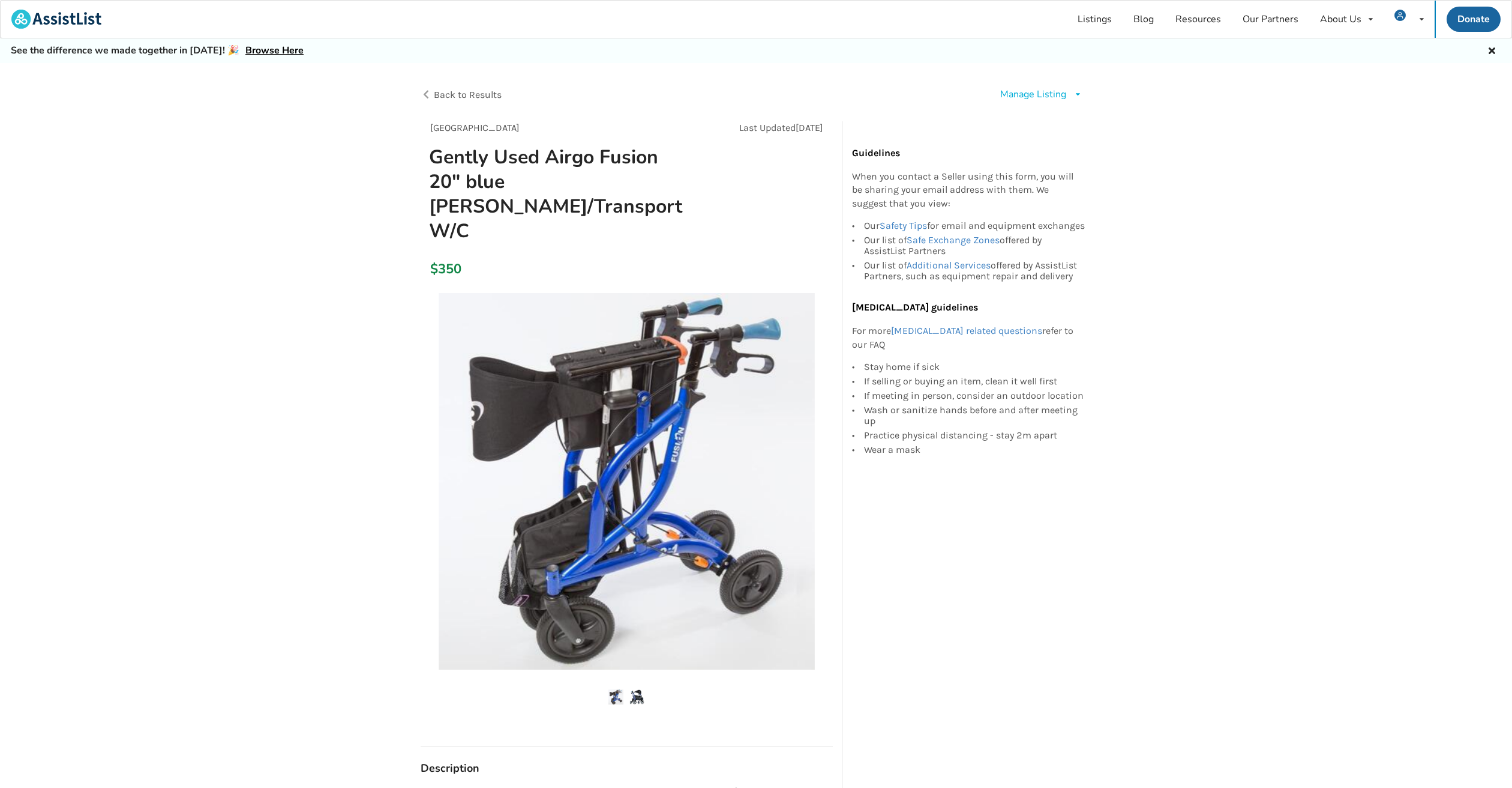
drag, startPoint x: 1271, startPoint y: 277, endPoint x: 1301, endPoint y: 239, distance: 48.4
click at [1272, 277] on div "Back to Results Manage Listing Edit listing Renew listing Mark as Sold Delete l…" at bounding box center [756, 792] width 1512 height 1459
